Goal: Task Accomplishment & Management: Use online tool/utility

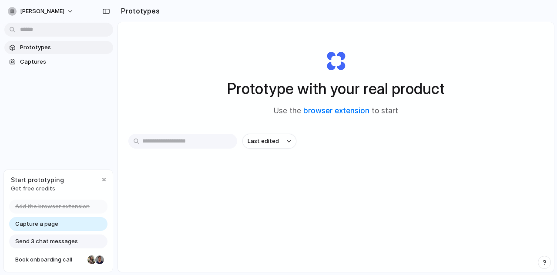
click at [47, 48] on span "Prototypes" at bounding box center [65, 47] width 90 height 9
click at [263, 141] on span "Last edited" at bounding box center [263, 141] width 31 height 9
click at [196, 141] on input "text" at bounding box center [182, 141] width 109 height 15
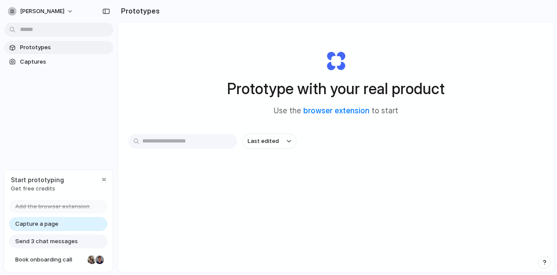
click at [196, 141] on input "text" at bounding box center [182, 141] width 109 height 15
type input "*********"
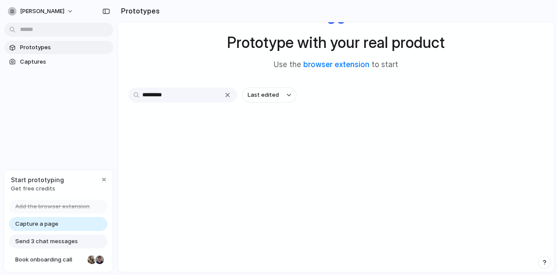
click at [62, 243] on span "Send 3 chat messages" at bounding box center [46, 241] width 63 height 9
click at [70, 261] on span "Book onboarding call" at bounding box center [49, 259] width 69 height 9
